Goal: Navigation & Orientation: Go to known website

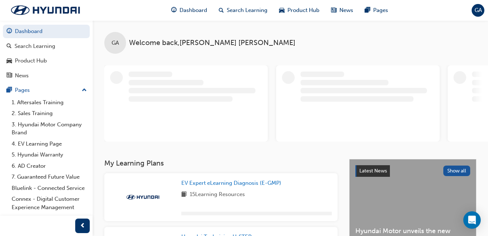
click at [481, 13] on span "GA" at bounding box center [478, 10] width 7 height 8
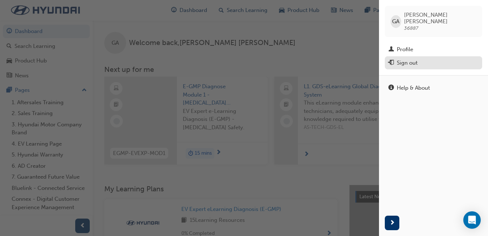
click at [409, 59] on div "Sign out" at bounding box center [407, 63] width 21 height 8
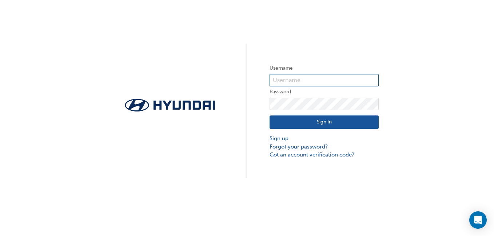
click at [312, 80] on input "text" at bounding box center [323, 80] width 109 height 12
click at [319, 68] on label "Username" at bounding box center [323, 68] width 109 height 9
click at [318, 73] on form "Username Password Sign In Sign up Forgot your password? Got an account verifica…" at bounding box center [323, 111] width 109 height 95
click at [323, 76] on input "text" at bounding box center [323, 80] width 109 height 12
type input "HAU4305VJ7"
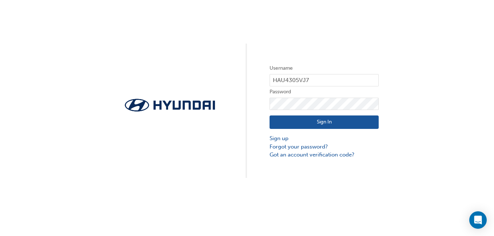
click at [348, 119] on button "Sign In" at bounding box center [323, 123] width 109 height 14
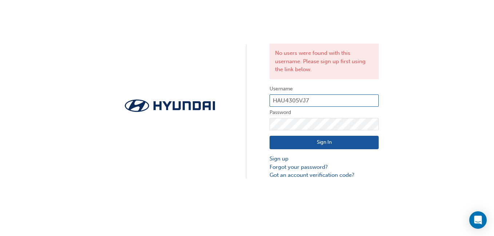
click at [336, 101] on input "HAU4305VJ7" at bounding box center [323, 101] width 109 height 12
click at [325, 98] on input "HAU4305VJ7" at bounding box center [323, 101] width 109 height 12
type input "H"
type input "36886"
drag, startPoint x: 329, startPoint y: 101, endPoint x: 264, endPoint y: 106, distance: 65.6
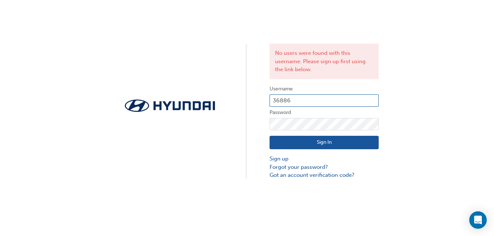
click at [264, 106] on div "No users were found with this username. Please sign up first using the link bel…" at bounding box center [247, 90] width 494 height 180
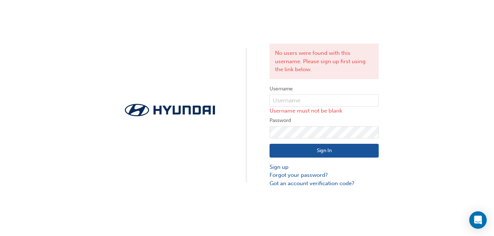
click at [264, 106] on div "No users were found with this username. Please sign up first using the link bel…" at bounding box center [247, 94] width 494 height 188
click at [287, 97] on input "text" at bounding box center [323, 101] width 109 height 12
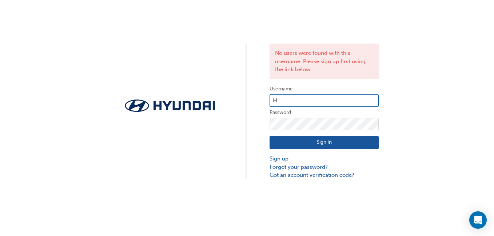
type input "HAU4305VJ7"
click at [327, 137] on button "Sign In" at bounding box center [323, 143] width 109 height 14
click at [314, 100] on input "HAU4305VJ7" at bounding box center [323, 101] width 109 height 12
type input "H"
type input "36886"
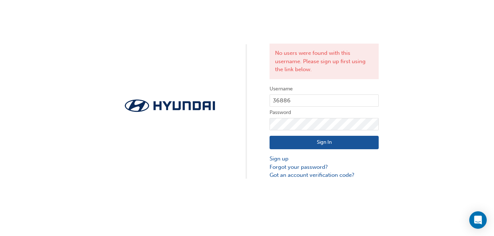
click at [314, 139] on button "Sign In" at bounding box center [323, 143] width 109 height 14
